Goal: Transaction & Acquisition: Purchase product/service

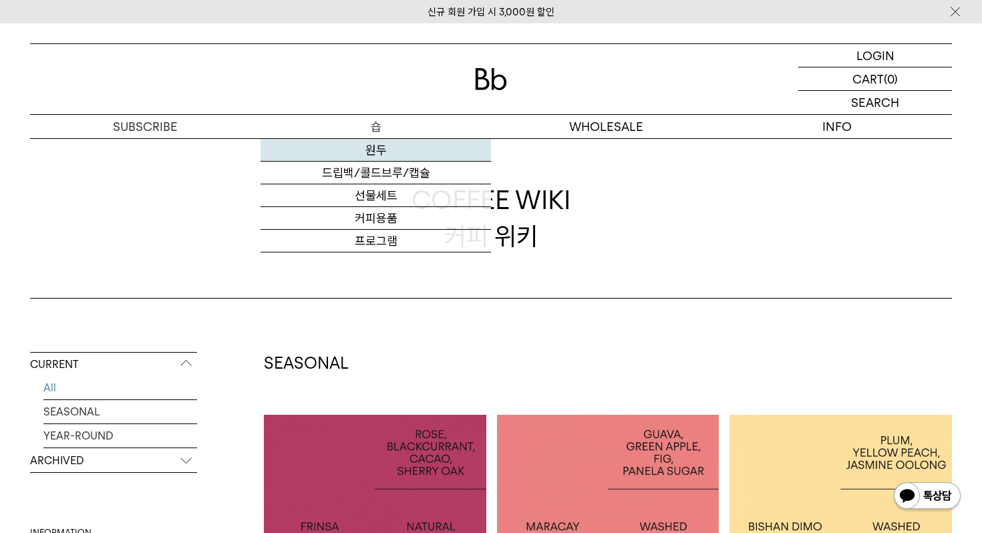
click at [375, 148] on link "원두" at bounding box center [376, 150] width 230 height 23
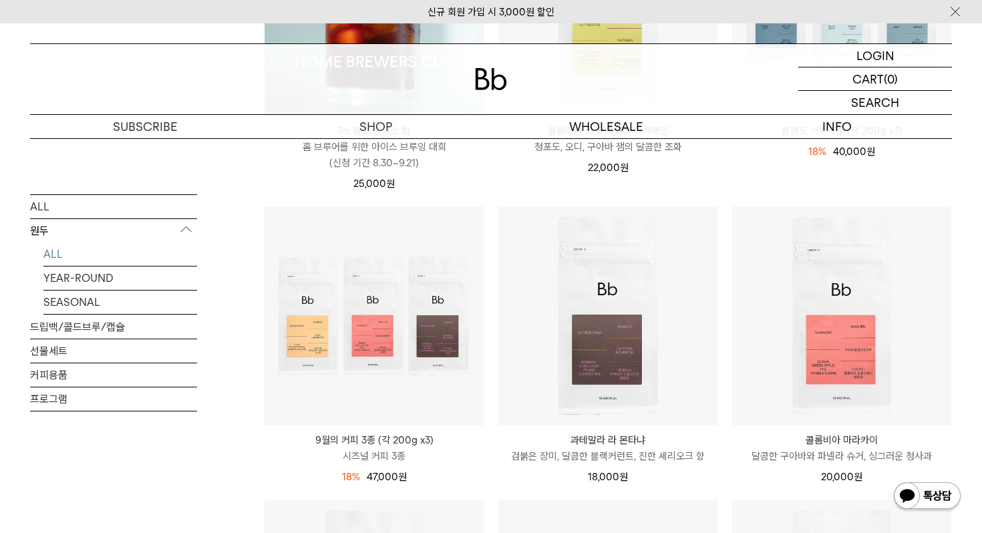
scroll to position [361, 0]
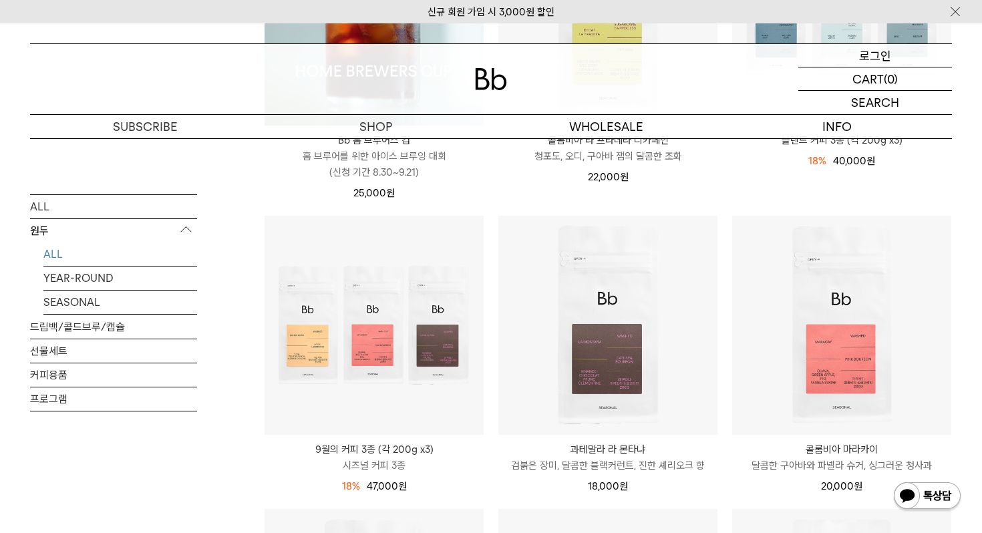
click at [871, 52] on p "로그인" at bounding box center [875, 55] width 32 height 23
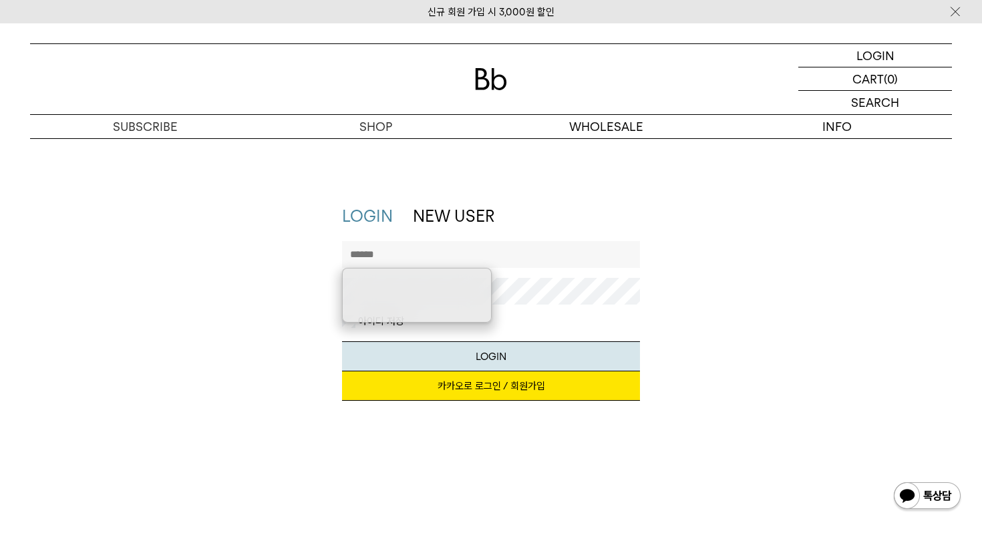
click at [474, 386] on link "카카오로 로그인 / 회원가입" at bounding box center [491, 385] width 299 height 29
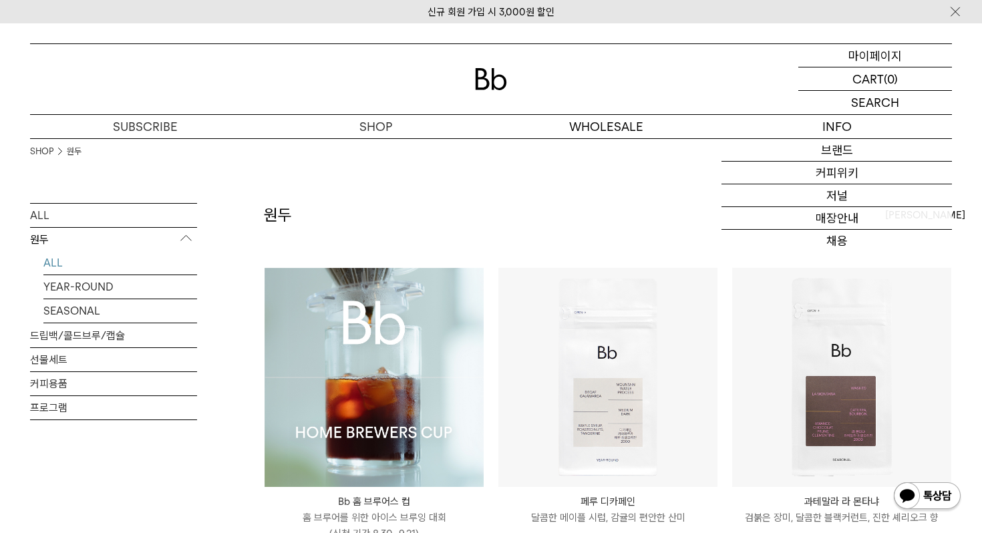
click at [889, 57] on p "마이페이지" at bounding box center [874, 55] width 53 height 23
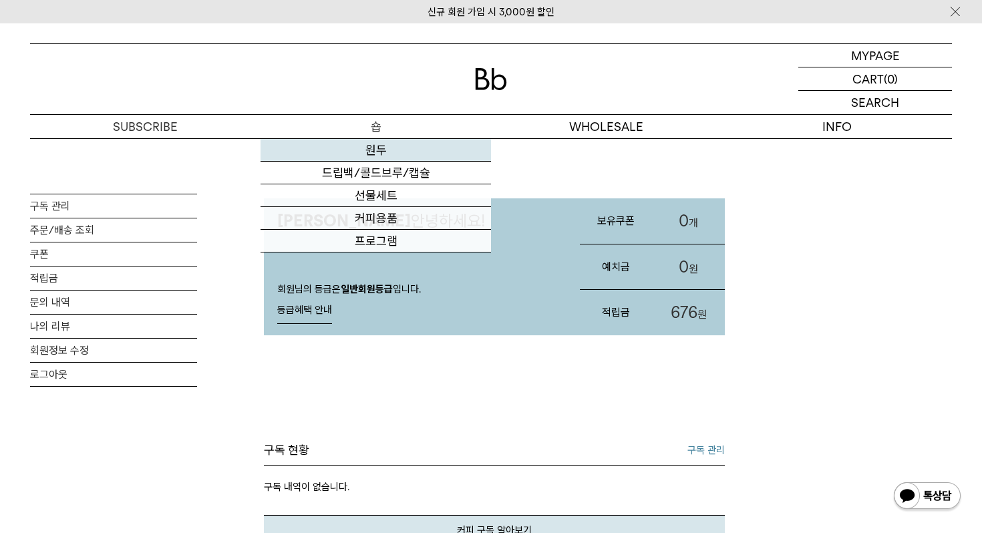
click at [373, 144] on link "원두" at bounding box center [376, 150] width 230 height 23
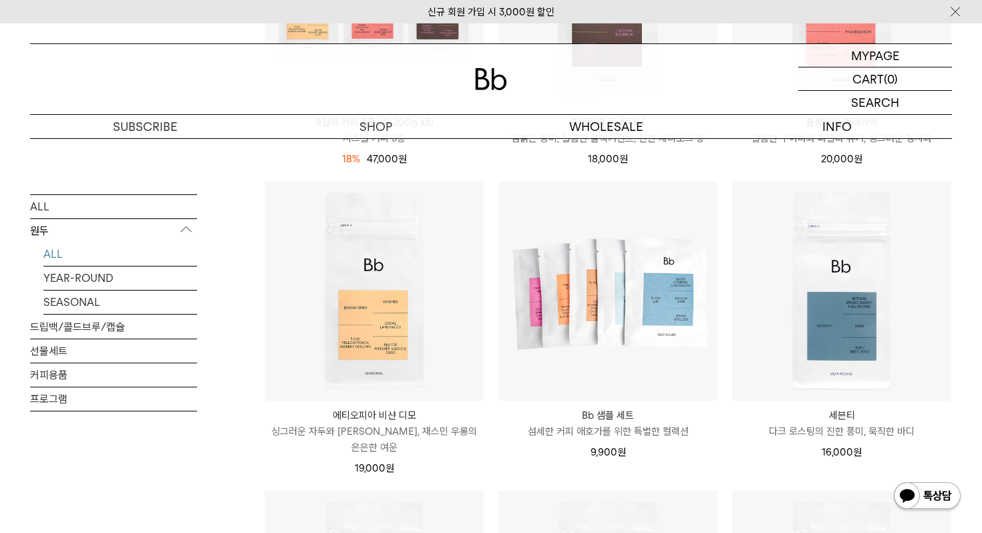
scroll to position [675, 0]
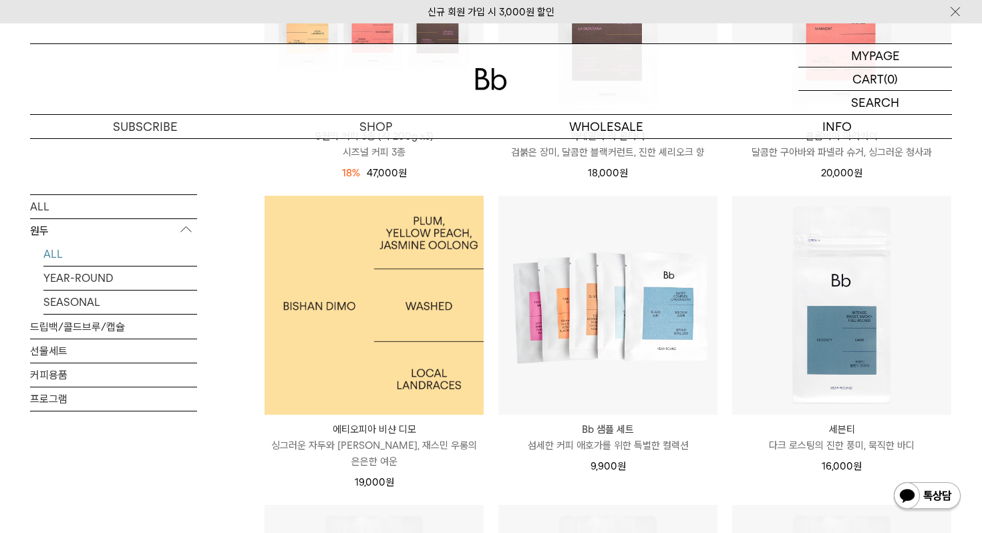
click at [351, 363] on img at bounding box center [374, 305] width 219 height 219
